Goal: Transaction & Acquisition: Book appointment/travel/reservation

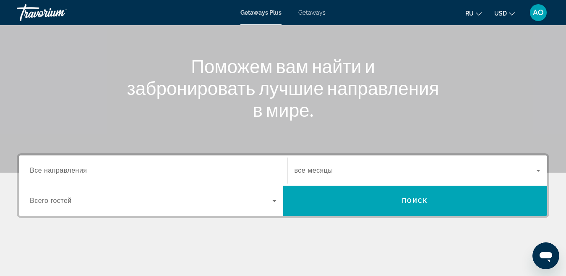
scroll to position [168, 0]
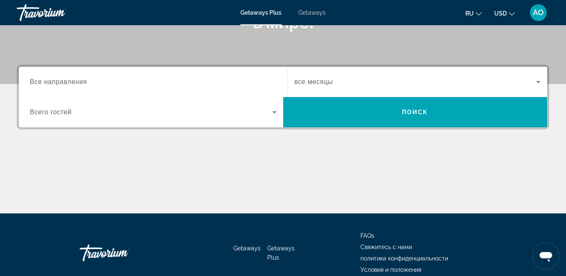
click at [391, 87] on div "Search widget" at bounding box center [417, 81] width 246 height 23
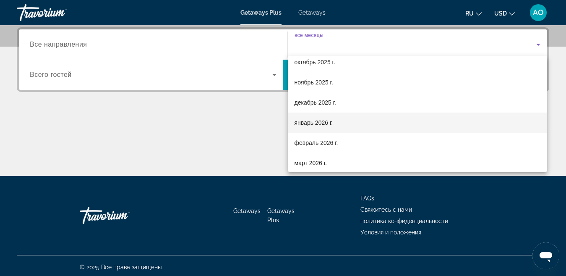
scroll to position [84, 0]
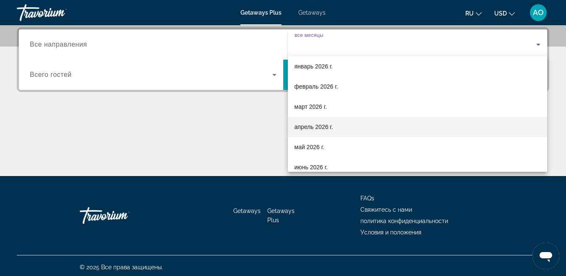
click at [343, 123] on mat-option "апрель 2026 г." at bounding box center [418, 127] width 260 height 20
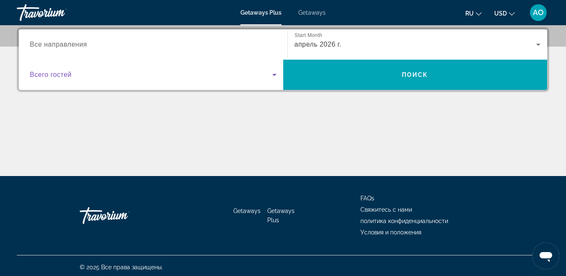
click at [267, 75] on span "Search widget" at bounding box center [151, 75] width 242 height 10
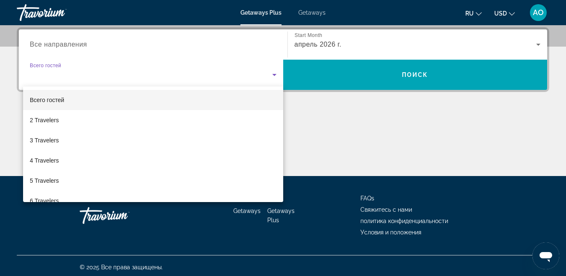
click at [189, 105] on mat-option "Всего гостей" at bounding box center [153, 100] width 260 height 20
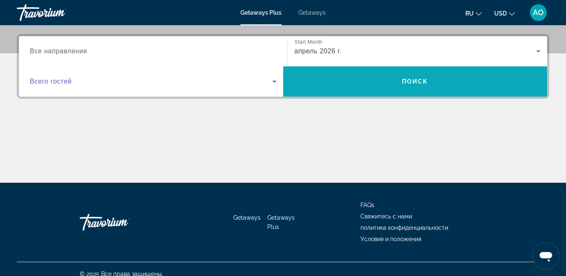
scroll to position [205, 0]
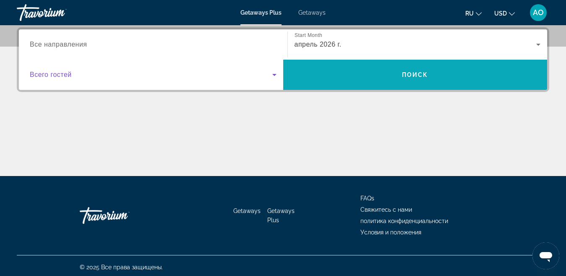
click at [379, 75] on span "Search" at bounding box center [415, 75] width 264 height 20
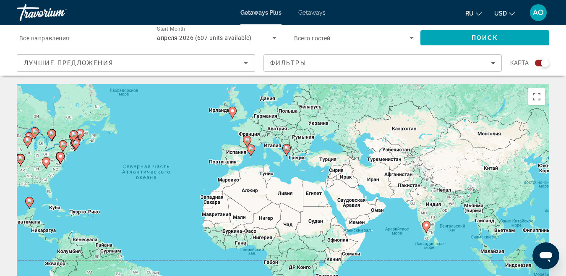
drag, startPoint x: 377, startPoint y: 197, endPoint x: 265, endPoint y: 172, distance: 115.1
click at [265, 172] on div "Чтобы активировать перетаскивание с помощью клавиатуры, нажмите Alt + Ввод. Пос…" at bounding box center [283, 210] width 532 height 252
click at [534, 100] on button "Включить полноэкранный режим" at bounding box center [536, 96] width 17 height 17
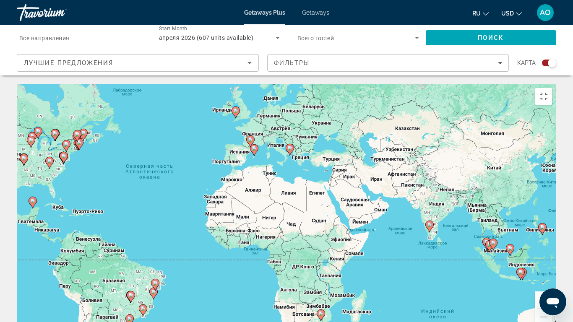
click at [287, 144] on icon "Main content" at bounding box center [290, 149] width 8 height 11
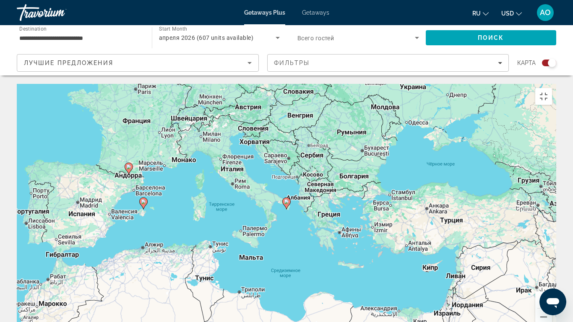
click at [286, 198] on icon "Main content" at bounding box center [287, 203] width 8 height 11
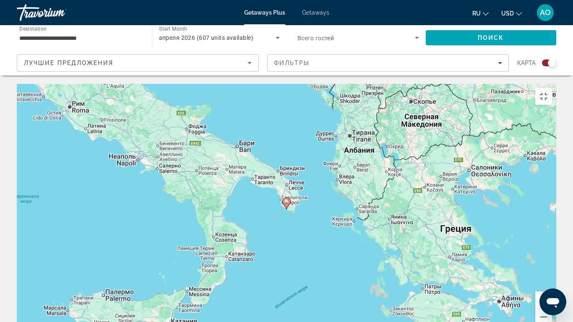
click at [285, 199] on image "Main content" at bounding box center [286, 201] width 5 height 5
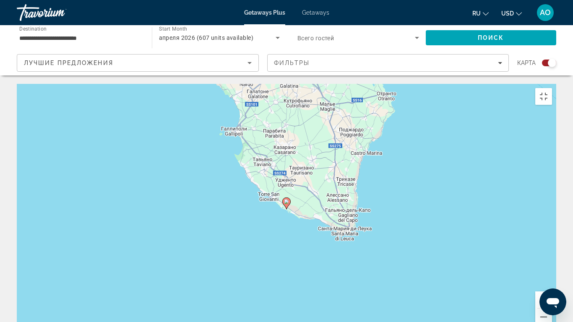
click at [285, 199] on image "Main content" at bounding box center [286, 201] width 5 height 5
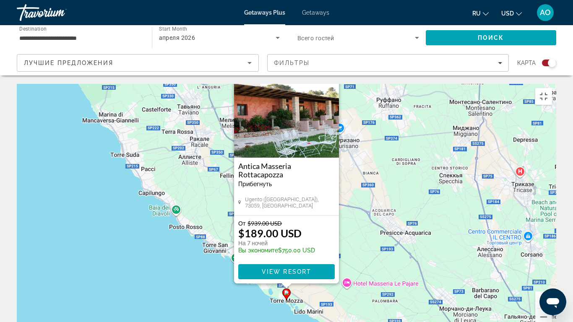
click at [376, 185] on div "Чтобы активировать перетаскивание с помощью клавиатуры, нажмите Alt + Ввод. Пос…" at bounding box center [286, 210] width 539 height 252
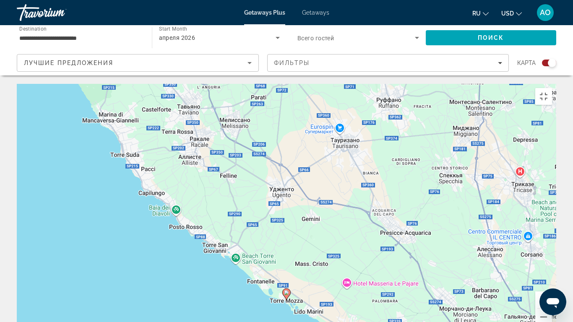
click at [342, 194] on div "Чтобы активировать перетаскивание с помощью клавиатуры, нажмите Alt + Ввод. Пос…" at bounding box center [286, 210] width 539 height 252
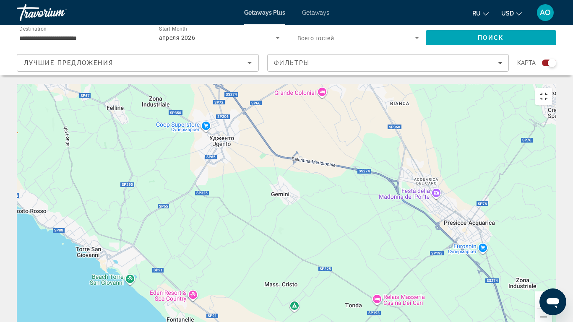
click at [552, 88] on button "Включить полноэкранный режим" at bounding box center [543, 96] width 17 height 17
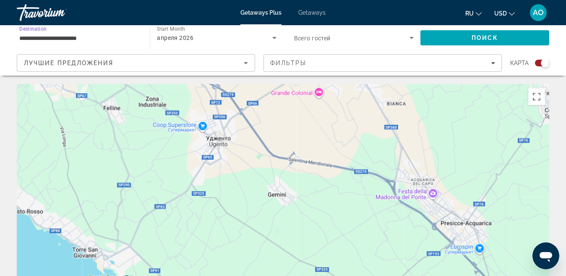
click at [82, 37] on input "**********" at bounding box center [79, 38] width 120 height 10
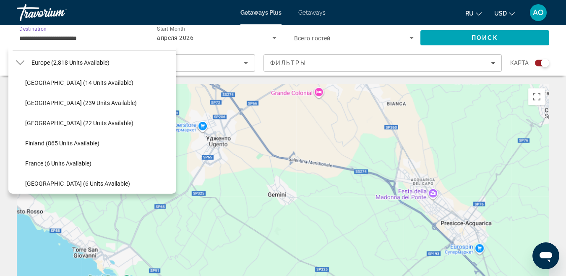
scroll to position [126, 0]
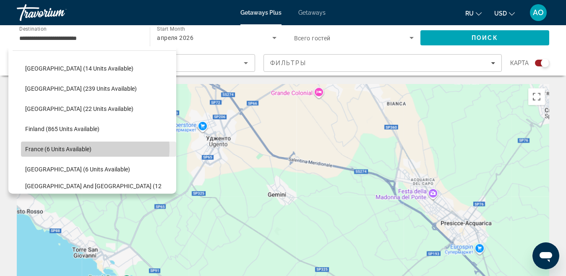
click at [90, 148] on span "France (6 units available)" at bounding box center [58, 149] width 66 height 7
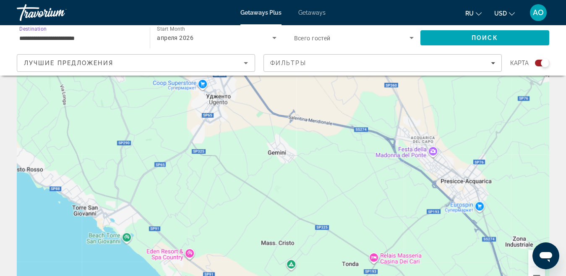
scroll to position [0, 0]
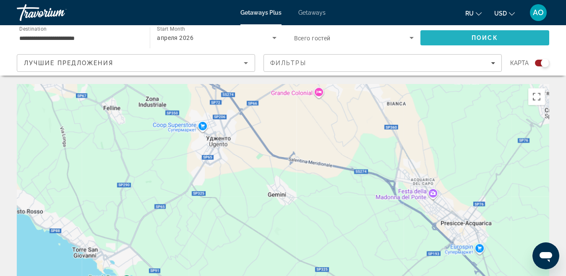
click at [510, 42] on span "Search" at bounding box center [484, 38] width 129 height 20
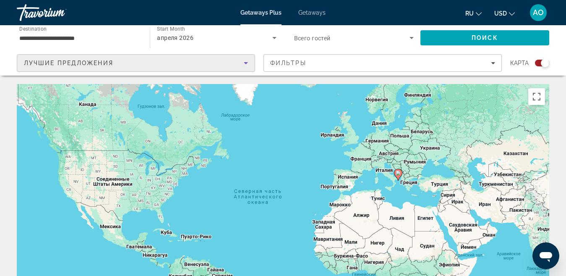
click at [248, 67] on icon "Sort by" at bounding box center [246, 63] width 10 height 10
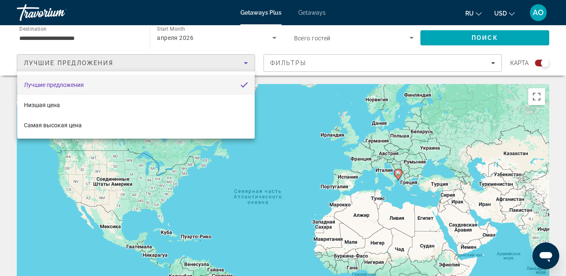
click at [106, 40] on div at bounding box center [283, 138] width 566 height 276
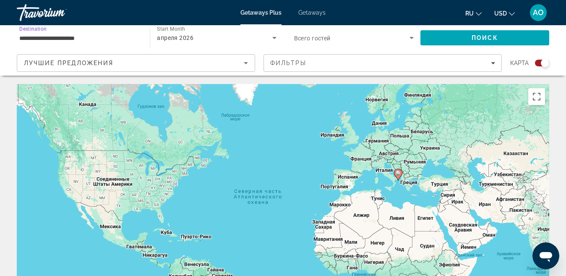
click at [76, 37] on input "**********" at bounding box center [79, 38] width 120 height 10
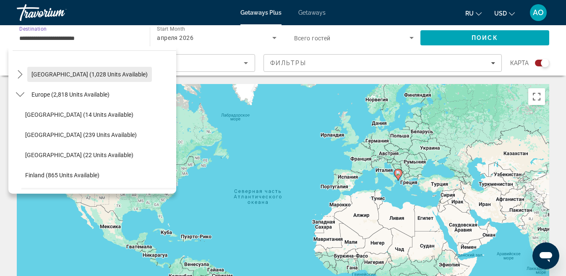
scroll to position [67, 0]
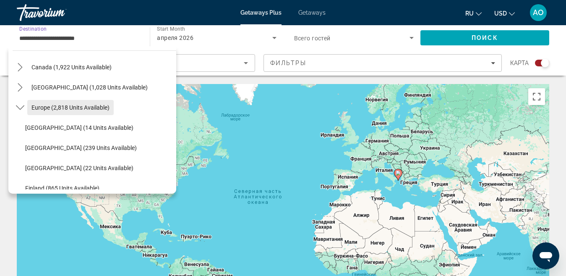
click at [78, 107] on span "Europe (2,818 units available)" at bounding box center [70, 107] width 78 height 7
type input "**********"
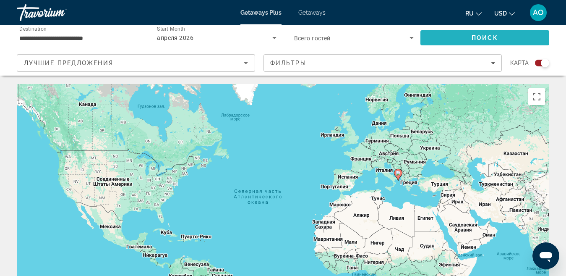
click at [475, 40] on span "Поиск" at bounding box center [484, 37] width 26 height 7
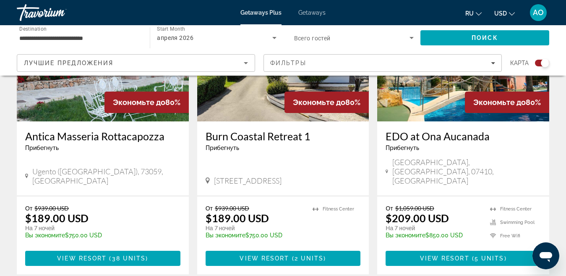
scroll to position [377, 0]
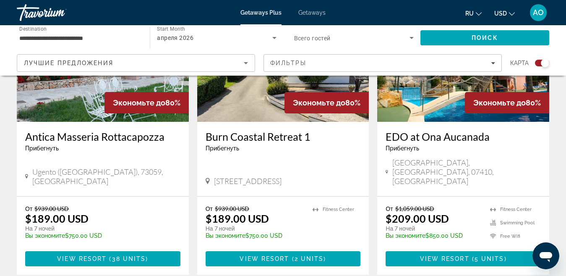
click at [451, 112] on img "Main content" at bounding box center [463, 54] width 172 height 134
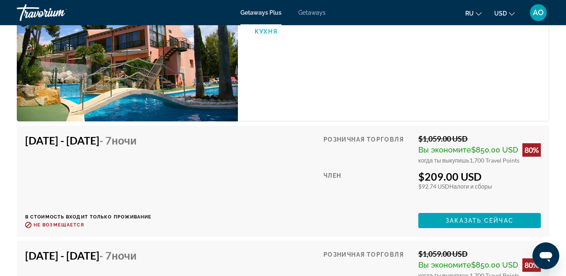
scroll to position [1594, 0]
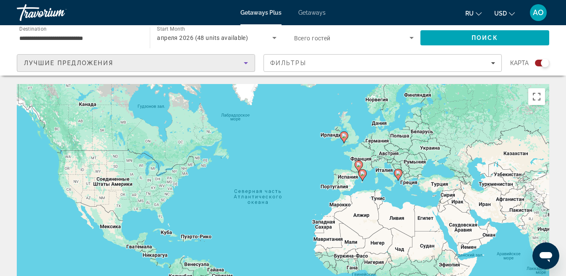
click at [248, 61] on icon "Sort by" at bounding box center [246, 63] width 10 height 10
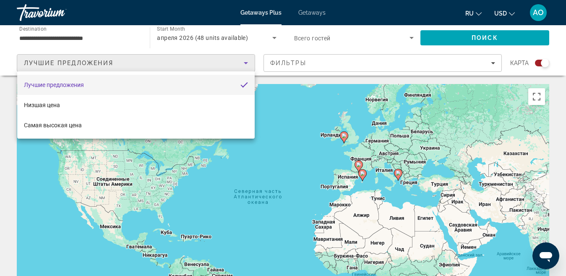
click at [92, 38] on div at bounding box center [283, 138] width 566 height 276
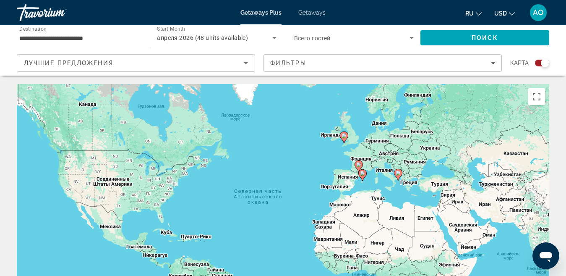
click at [92, 38] on input "**********" at bounding box center [79, 38] width 120 height 10
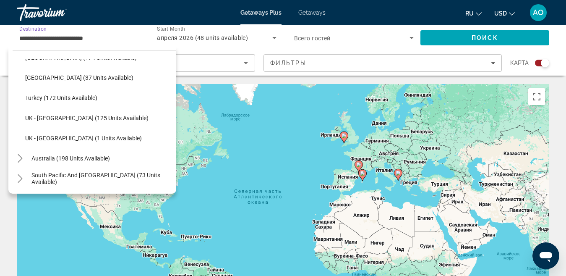
scroll to position [469, 0]
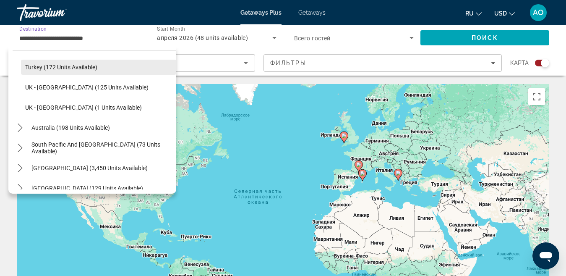
click at [82, 71] on span "Select destination: Turkey (172 units available)" at bounding box center [98, 67] width 155 height 20
type input "**********"
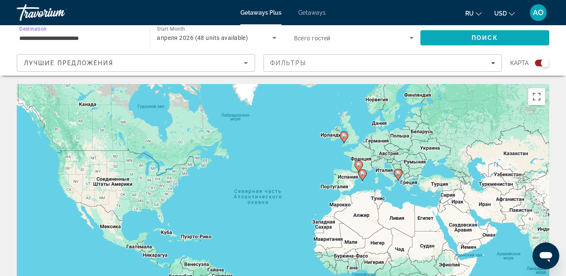
click at [471, 40] on span "Search" at bounding box center [484, 38] width 129 height 20
click at [70, 35] on input "**********" at bounding box center [79, 38] width 120 height 10
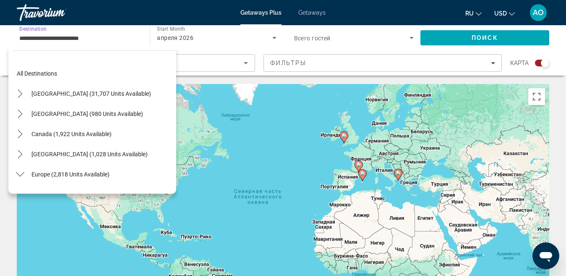
click at [125, 37] on input "**********" at bounding box center [79, 38] width 120 height 10
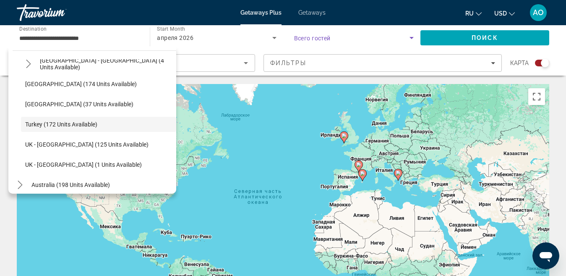
click at [364, 38] on span "Search widget" at bounding box center [351, 38] width 115 height 10
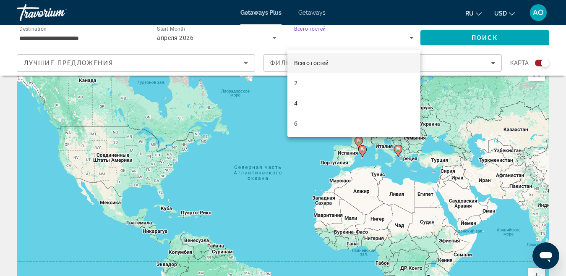
scroll to position [13, 0]
